Goal: Task Accomplishment & Management: Manage account settings

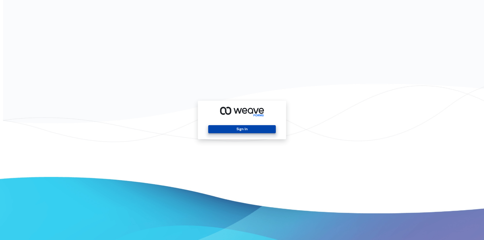
click at [244, 126] on button "Sign In" at bounding box center [241, 129] width 67 height 8
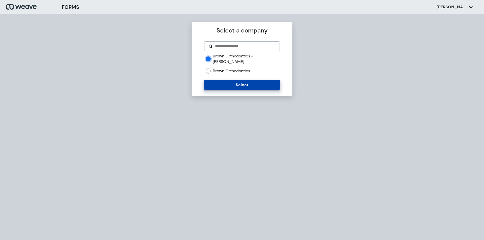
click at [216, 80] on button "Select" at bounding box center [241, 85] width 75 height 10
